Goal: Task Accomplishment & Management: Manage account settings

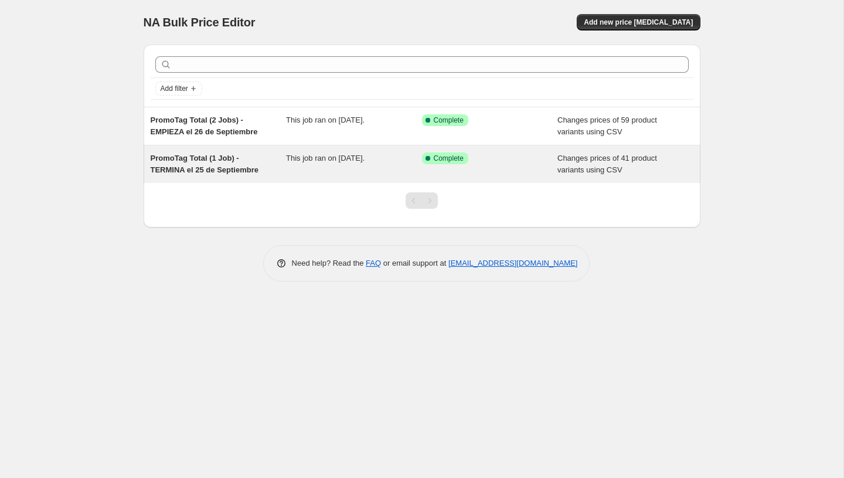
click at [302, 159] on span "This job ran on [DATE]." at bounding box center [325, 158] width 79 height 9
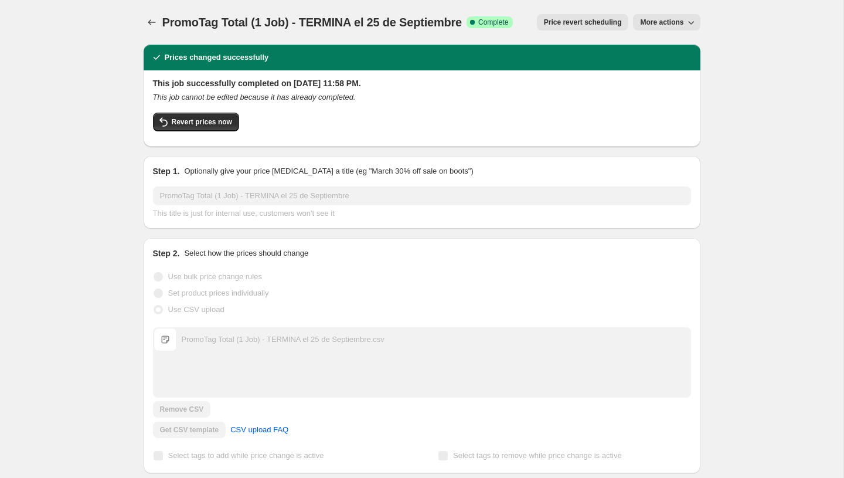
click at [678, 25] on span "More actions" at bounding box center [661, 22] width 43 height 9
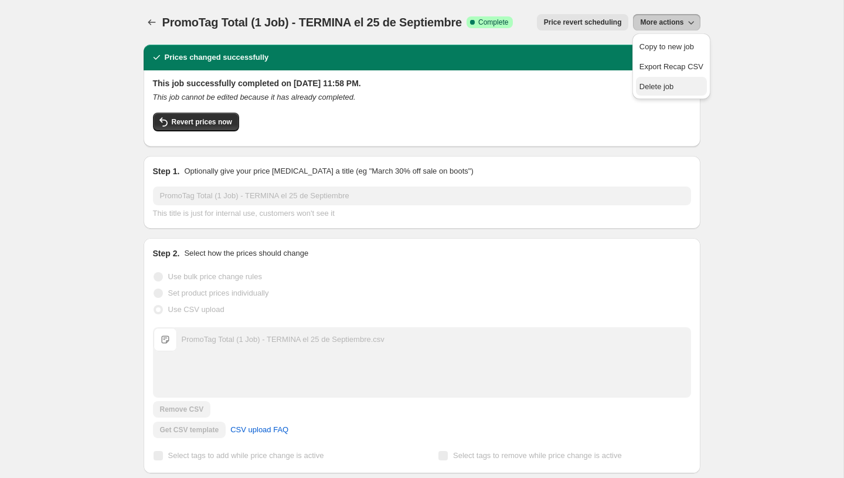
click at [650, 83] on span "Delete job" at bounding box center [656, 86] width 35 height 9
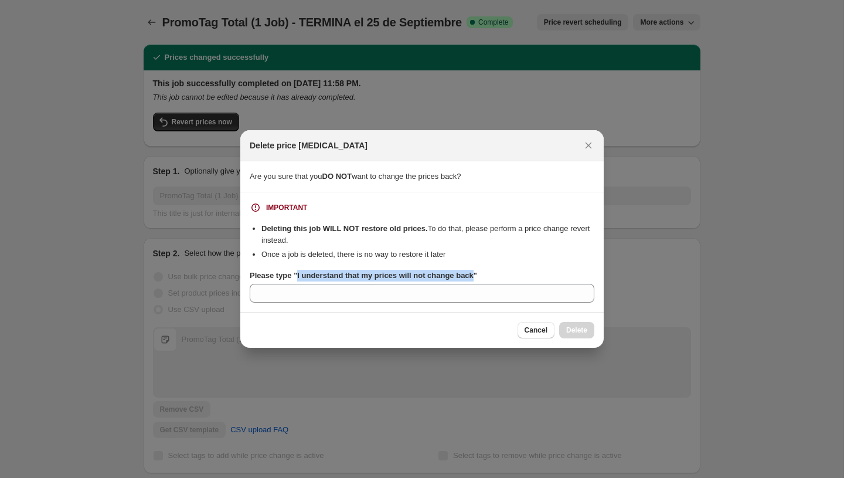
drag, startPoint x: 482, startPoint y: 275, endPoint x: 298, endPoint y: 279, distance: 184.1
click at [298, 279] on b "Please type "I understand that my prices will not change back"" at bounding box center [363, 275] width 227 height 9
copy b "I understand that my prices will not change back"
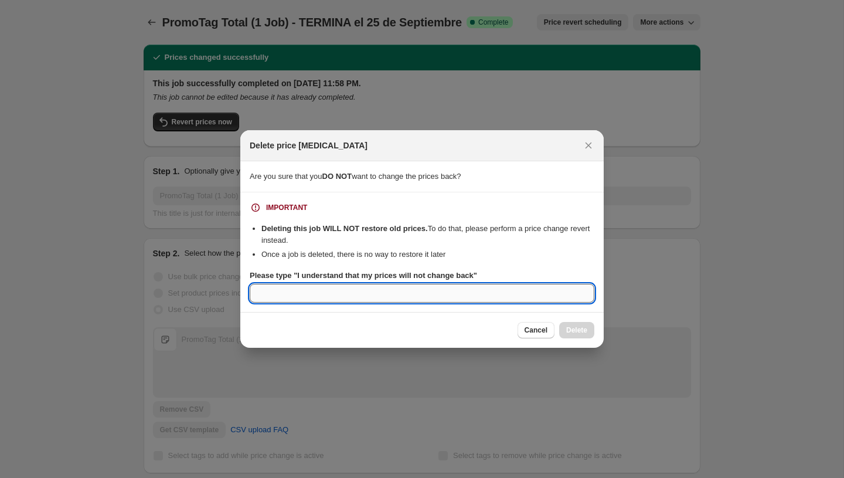
click at [289, 292] on input "Please type "I understand that my prices will not change back"" at bounding box center [422, 293] width 345 height 19
paste input "I understand that my prices will not change back"
type input "I understand that my prices will not change back"
click at [563, 328] on button "Delete" at bounding box center [576, 330] width 35 height 16
